Goal: Navigation & Orientation: Find specific page/section

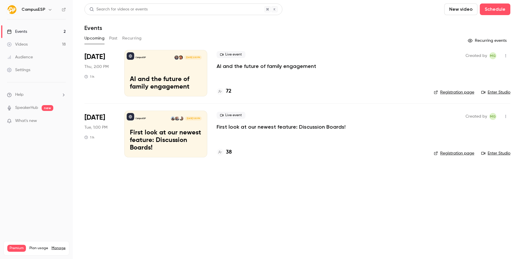
click at [23, 31] on div "Events" at bounding box center [17, 32] width 20 height 6
click at [25, 42] on div "Videos" at bounding box center [17, 45] width 21 height 6
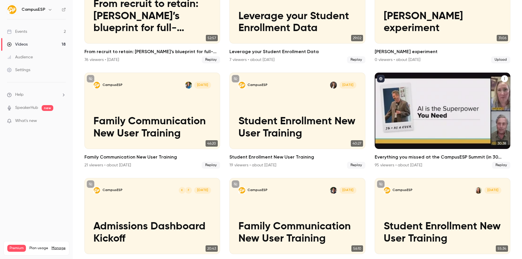
scroll to position [105, 0]
